Goal: Transaction & Acquisition: Purchase product/service

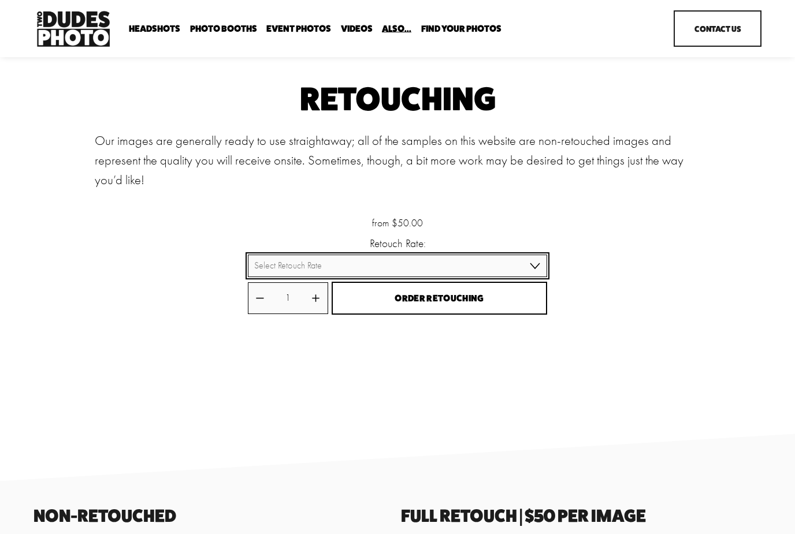
click at [542, 265] on select "Select Retouch Rate Individual Rate ($50/image) 4 Images ($150) 8 Images ($200)" at bounding box center [398, 266] width 300 height 23
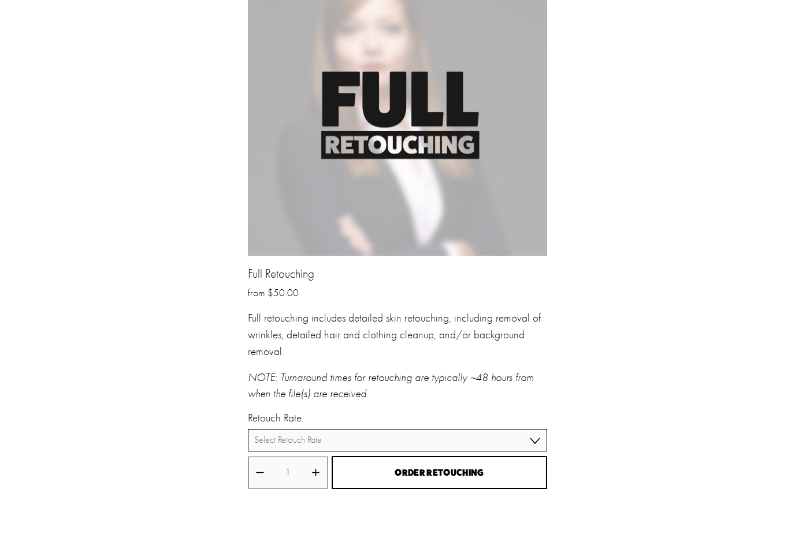
scroll to position [1552, 0]
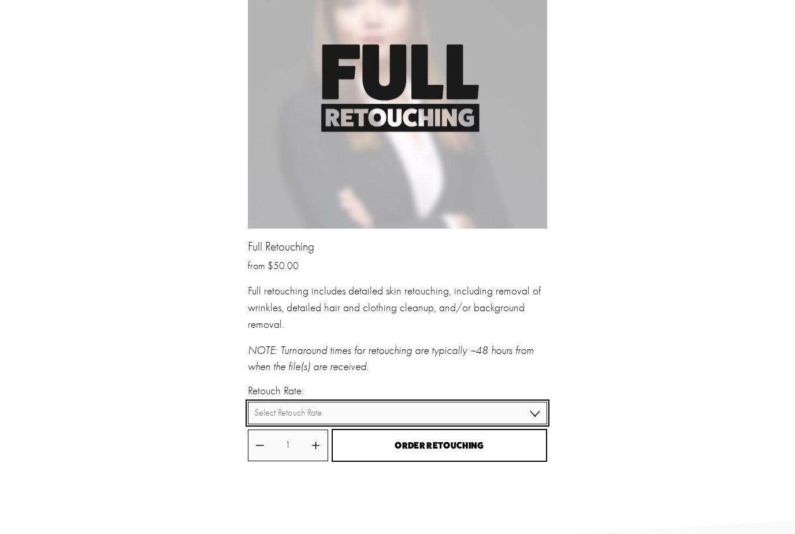
click at [539, 409] on select "Select Retouch Rate Individual Rate ($50/image) 4 Images ($150) 8 Images ($200)" at bounding box center [398, 413] width 300 height 23
select select "Individual Rate ($50/image)"
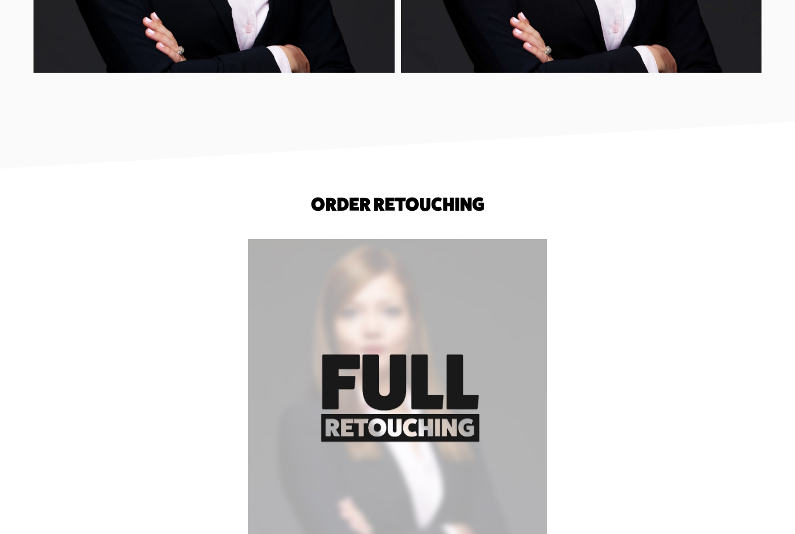
scroll to position [1295, 0]
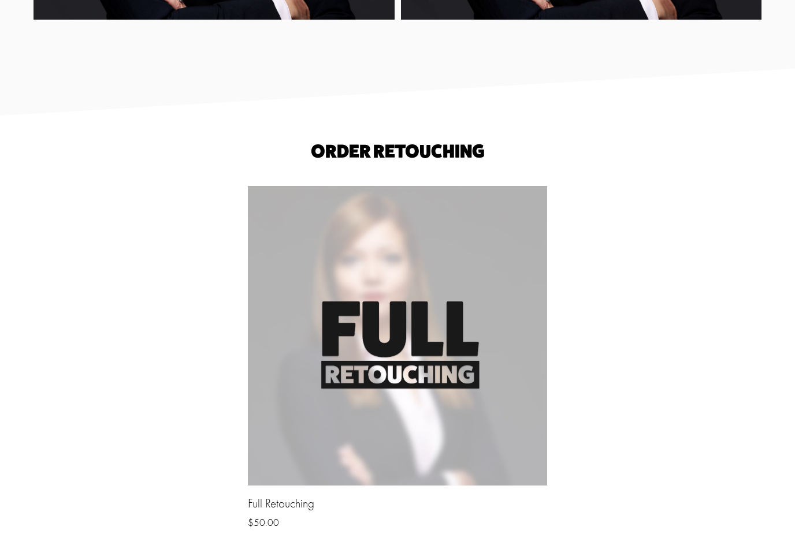
click at [524, 310] on img at bounding box center [398, 337] width 300 height 300
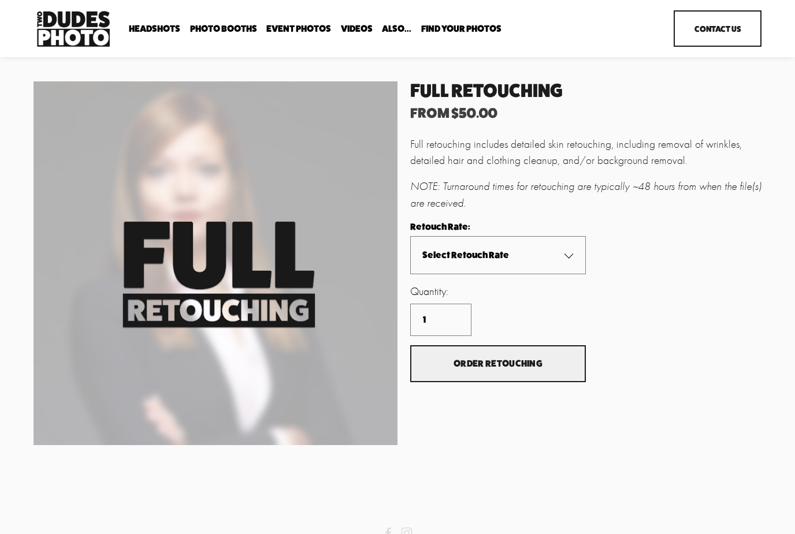
click at [528, 368] on button "Order Retouching Added!" at bounding box center [498, 364] width 176 height 38
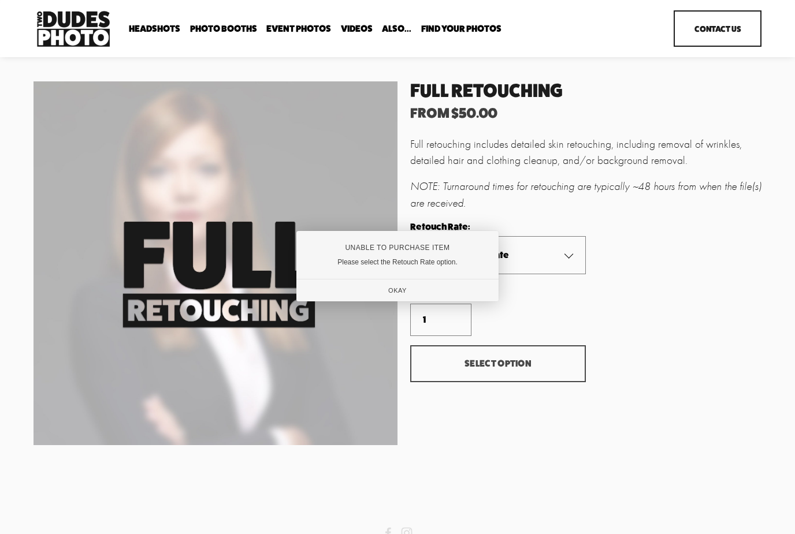
click at [582, 297] on div at bounding box center [397, 267] width 795 height 534
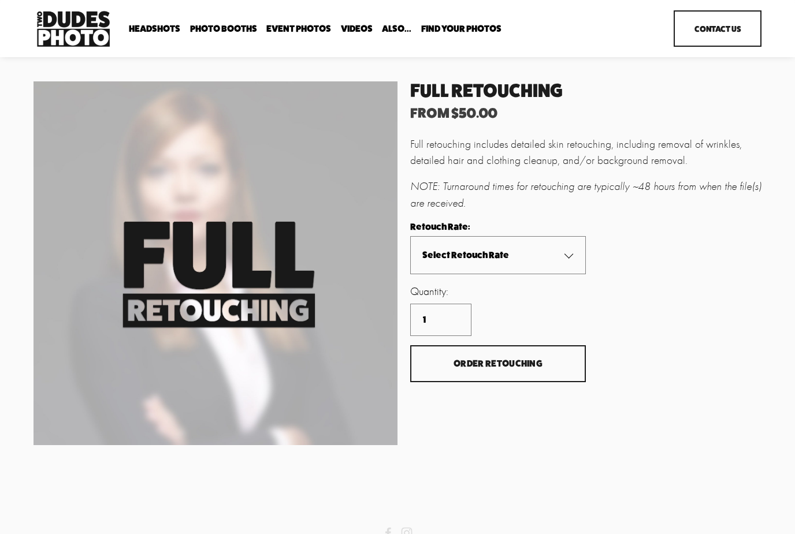
click at [570, 250] on select "Select Retouch Rate Individual Rate ($50/image) 4 Images ($150) 8 Images ($200)" at bounding box center [498, 255] width 176 height 38
select select "Individual Rate ($50/image)"
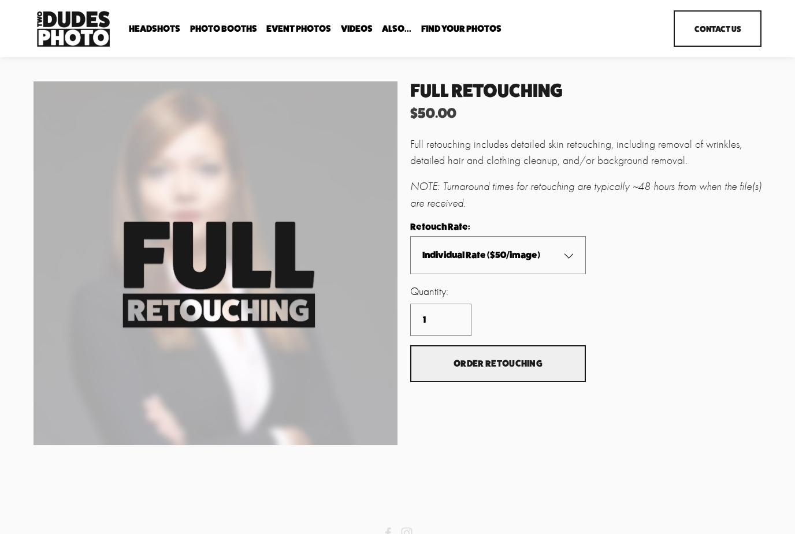
click at [526, 377] on button "Order Retouching Added!" at bounding box center [498, 364] width 176 height 38
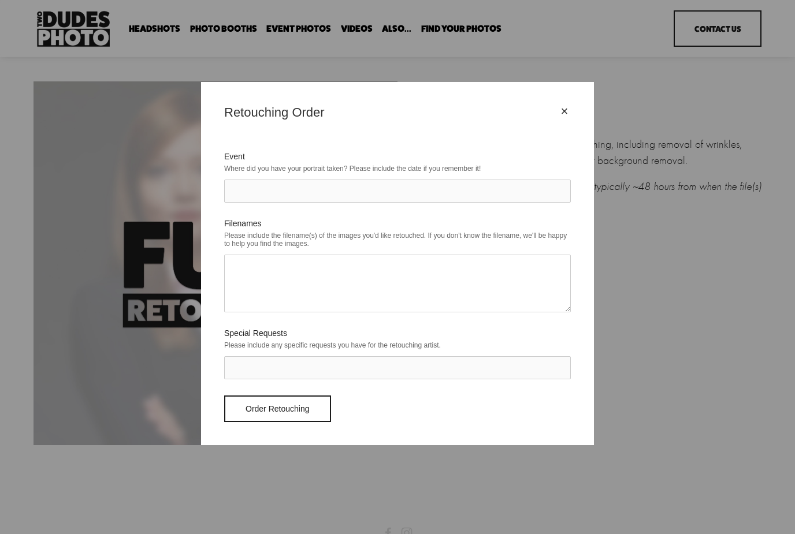
click at [520, 274] on textarea "Filenames" at bounding box center [397, 284] width 346 height 58
click at [565, 115] on div "×" at bounding box center [564, 111] width 13 height 13
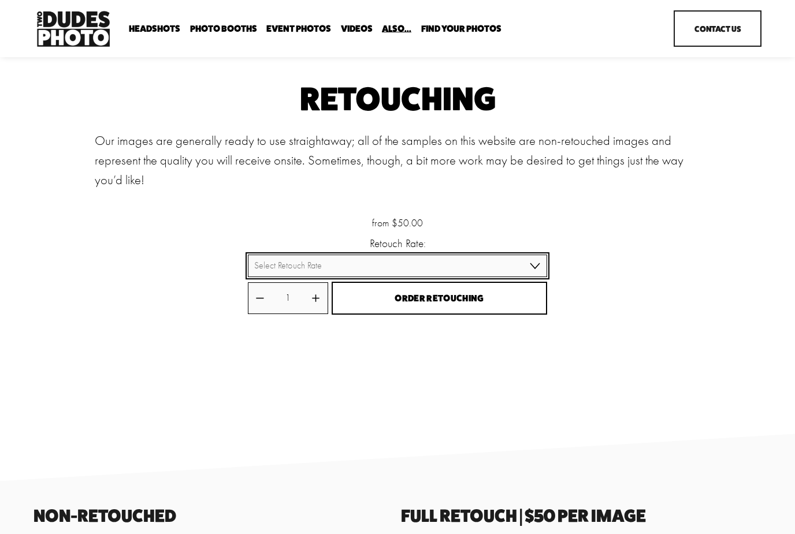
click at [547, 263] on select "Select Retouch Rate Individual Rate ($50/image) 4 Images ($150) 8 Images ($200)" at bounding box center [398, 266] width 300 height 23
select select "Individual Rate ($50/image)"
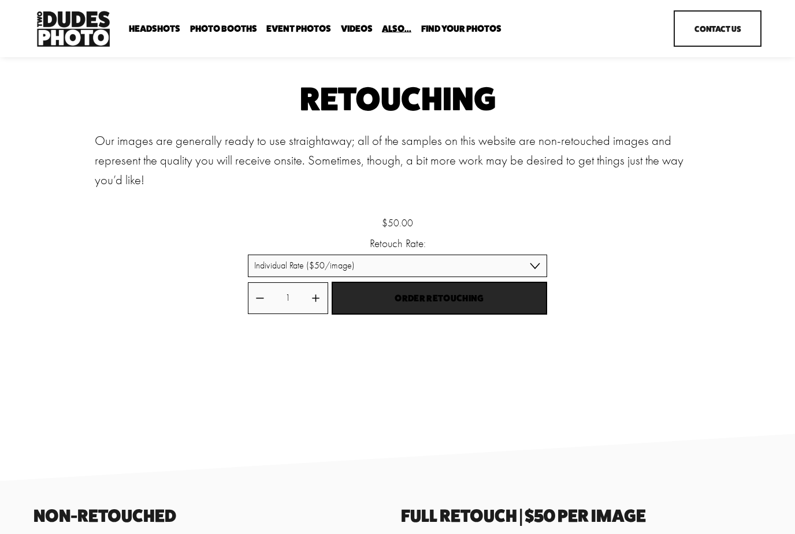
click at [517, 303] on div "Order Retouching" at bounding box center [439, 298] width 191 height 16
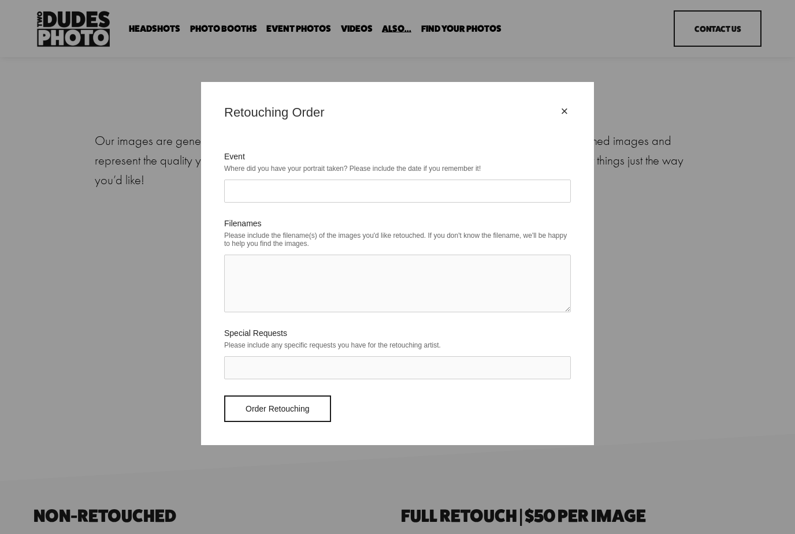
click at [519, 194] on input "Event" at bounding box center [397, 191] width 346 height 23
type input "N"
type input "9/25/25 Nashville Bridgebio"
click at [466, 296] on textarea "Filenames" at bounding box center [397, 284] width 346 height 58
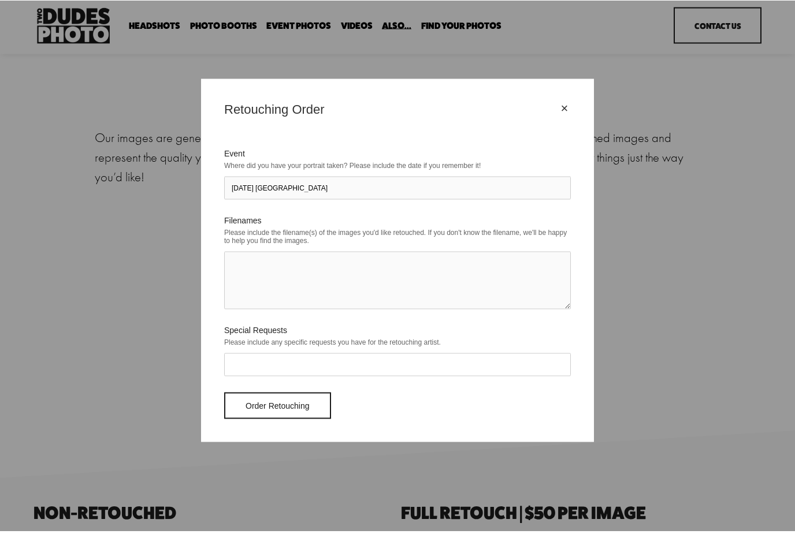
click at [476, 369] on input "Special Requests" at bounding box center [397, 367] width 346 height 23
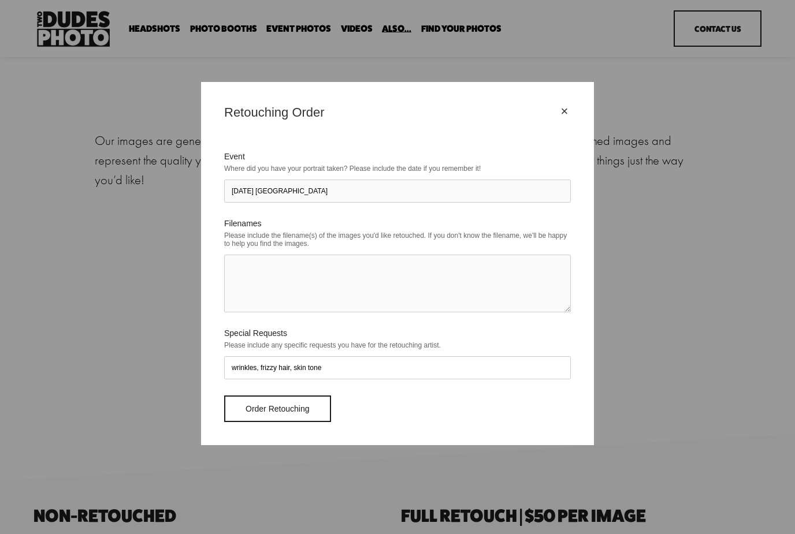
type input "wrinkles, frizzy hair, skin tone"
click at [431, 280] on textarea "Filenames" at bounding box center [397, 284] width 346 height 58
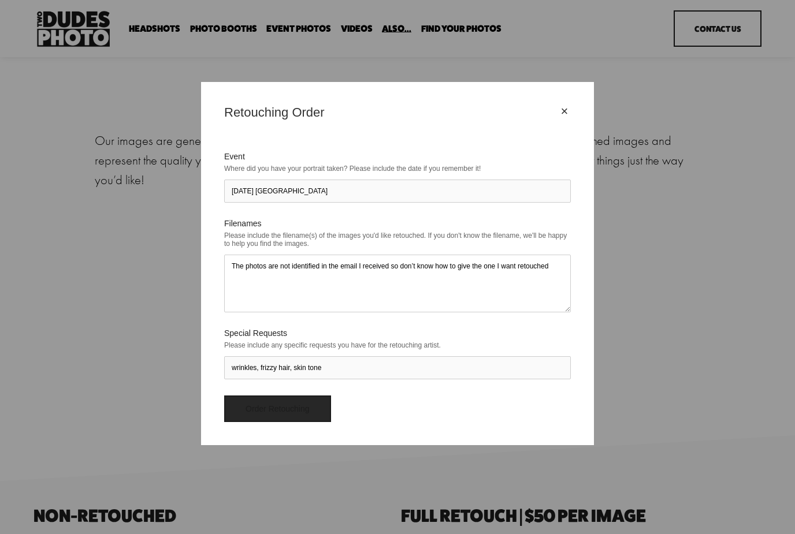
type textarea "The photos are not identified in the email I received so don’t know how to give…"
click at [314, 419] on input "Order Retouching" at bounding box center [277, 409] width 107 height 27
